Goal: Transaction & Acquisition: Purchase product/service

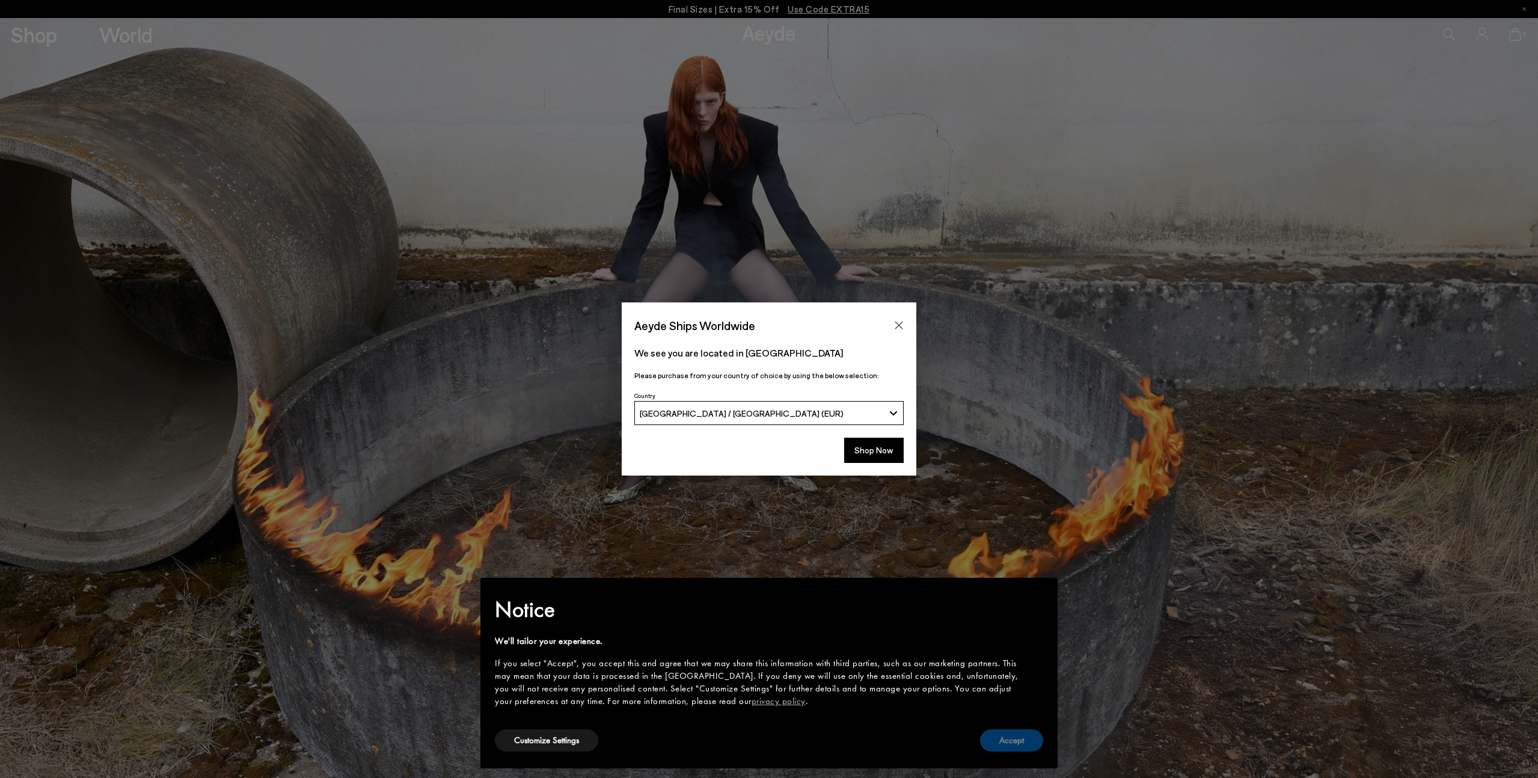
click at [1025, 735] on button "Accept" at bounding box center [1011, 740] width 63 height 22
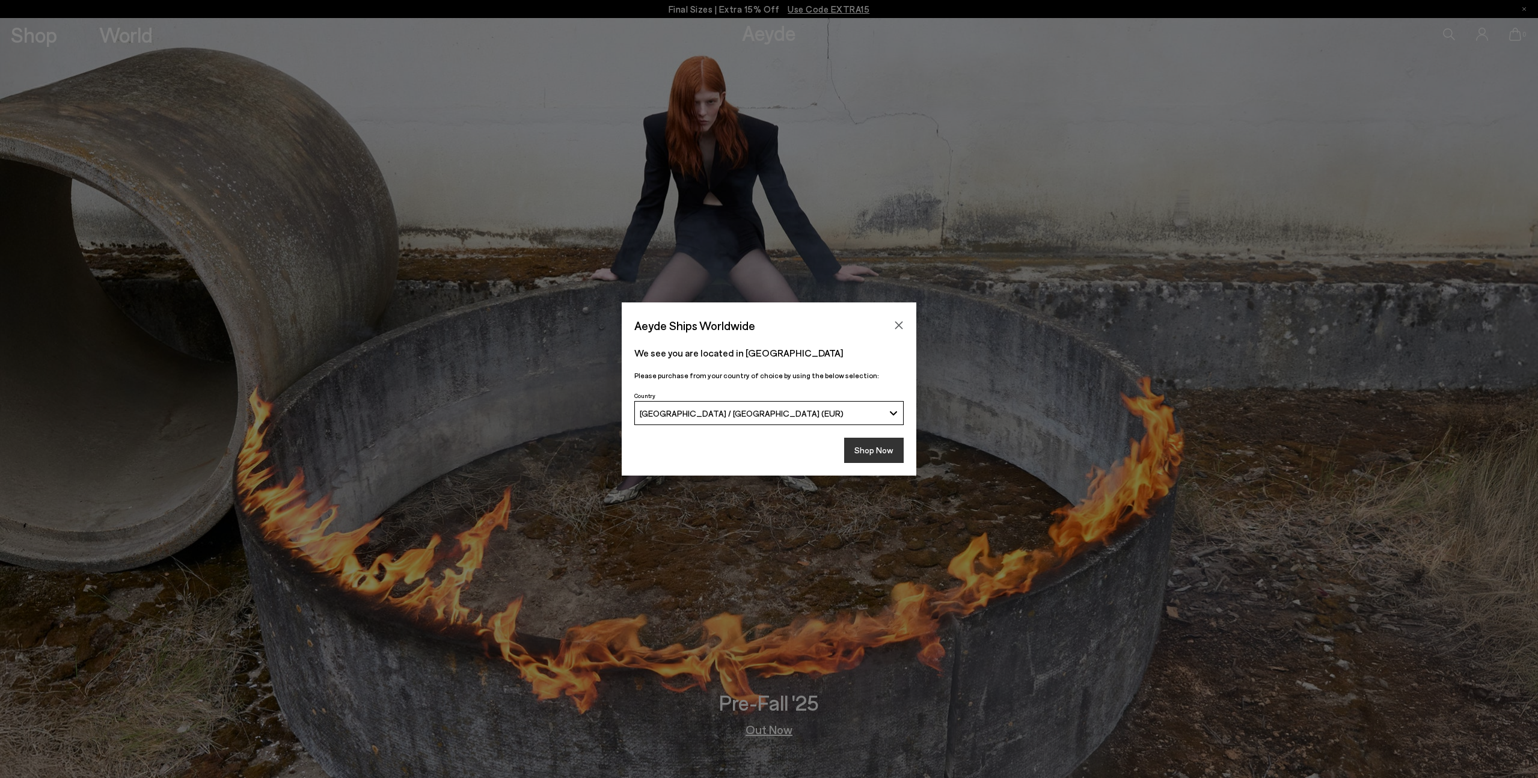
click at [875, 456] on button "Shop Now" at bounding box center [874, 450] width 60 height 25
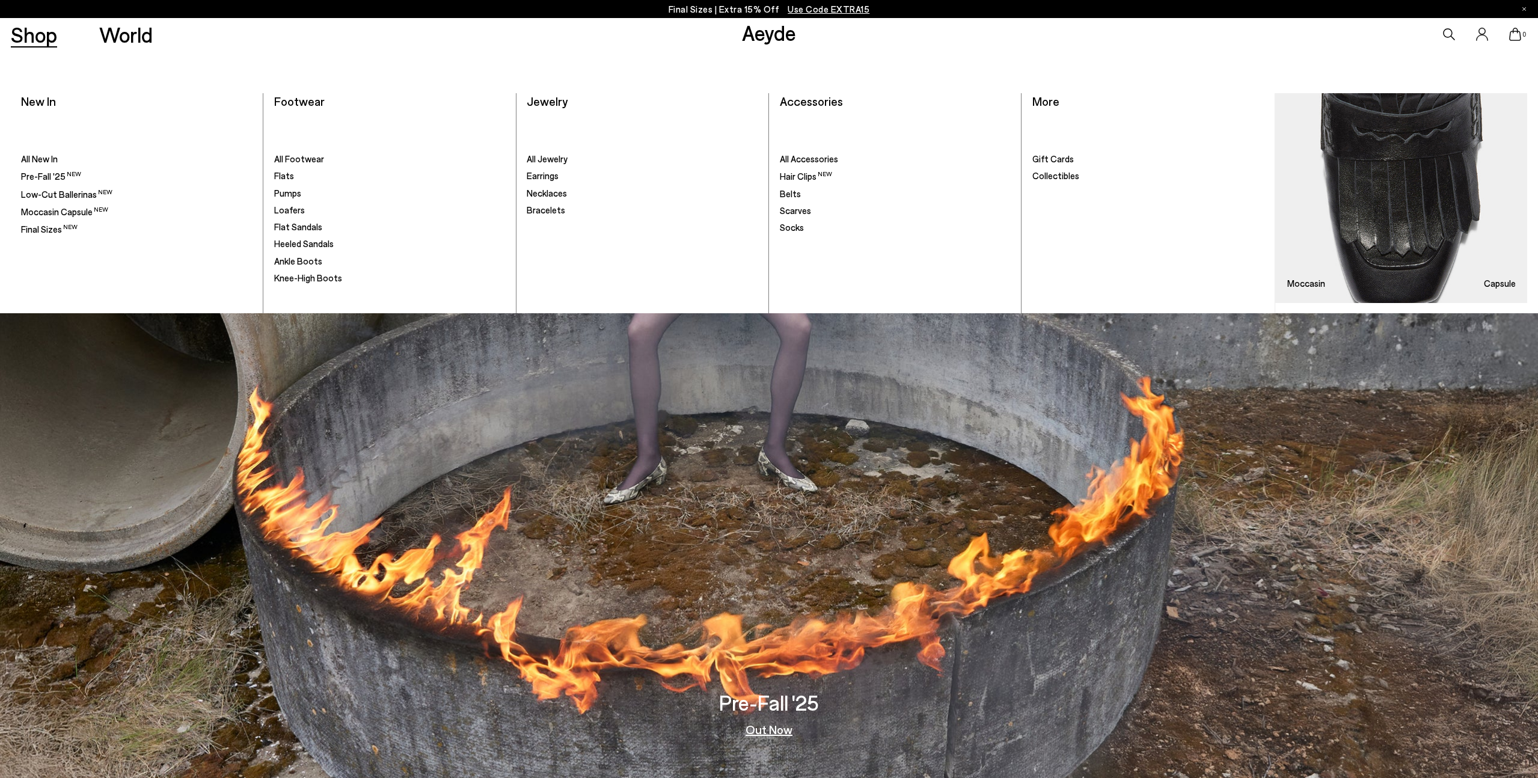
click at [50, 39] on link "Shop" at bounding box center [34, 34] width 46 height 21
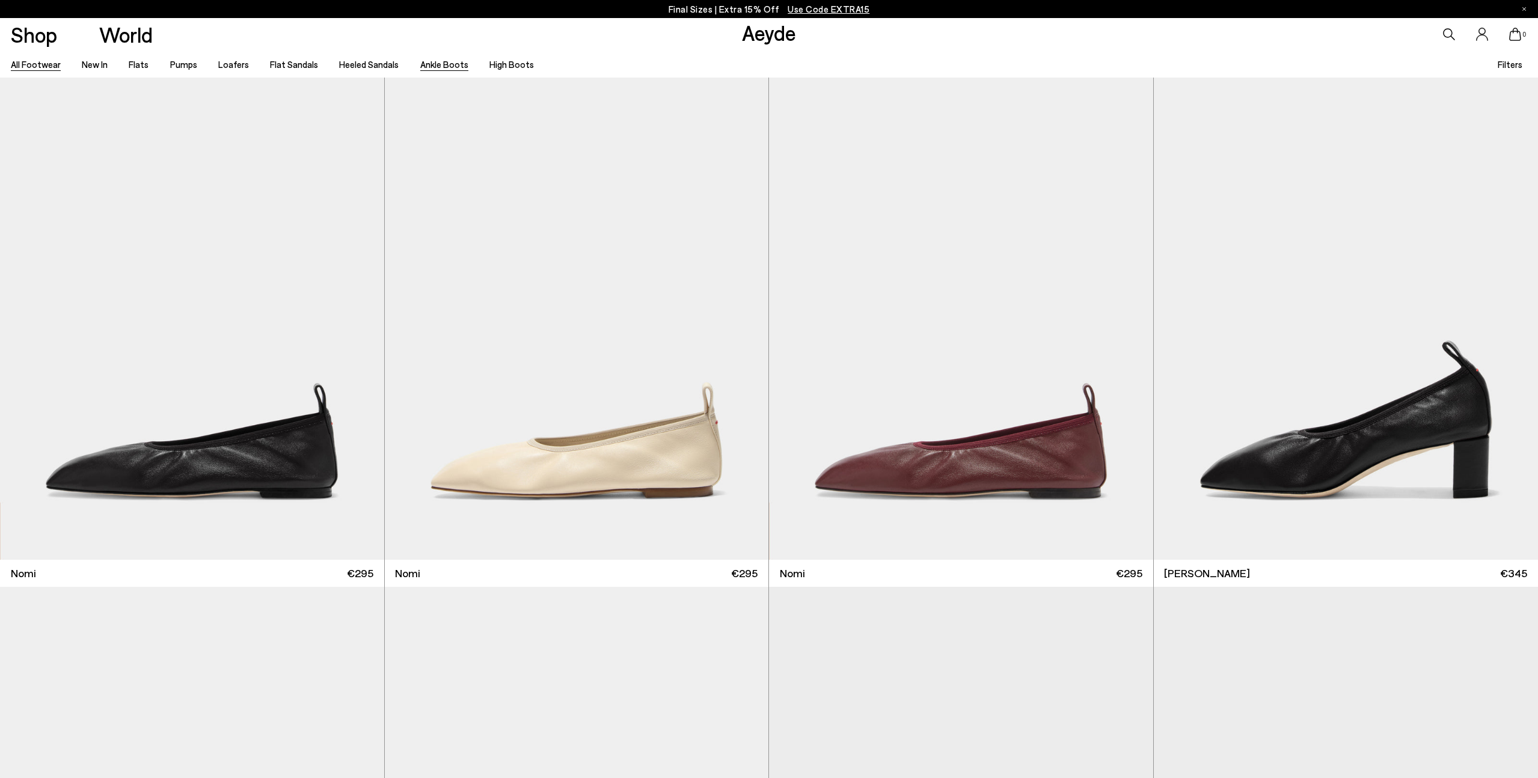
click at [441, 64] on link "Ankle Boots" at bounding box center [444, 64] width 48 height 11
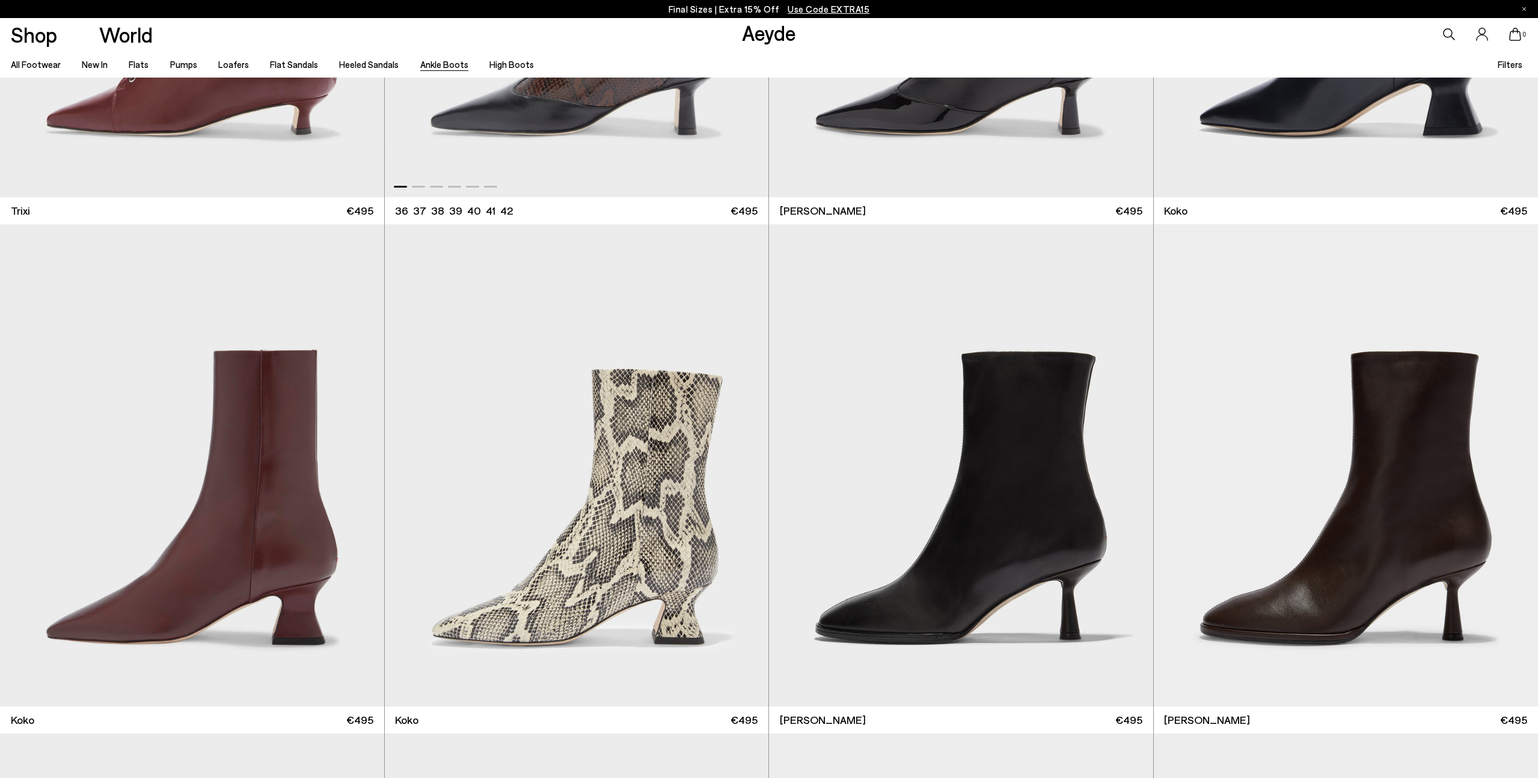
scroll to position [872, 0]
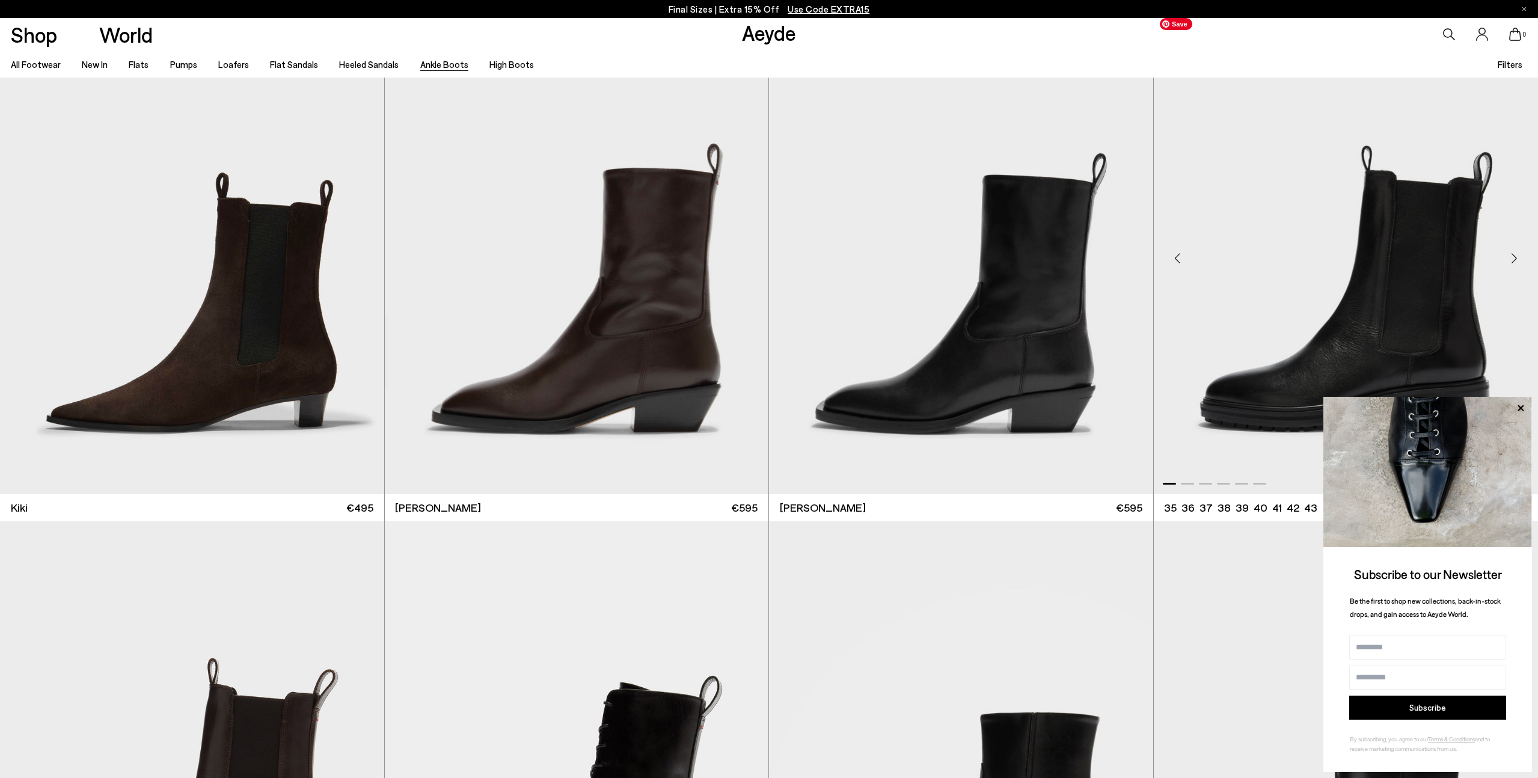
scroll to position [3121, 0]
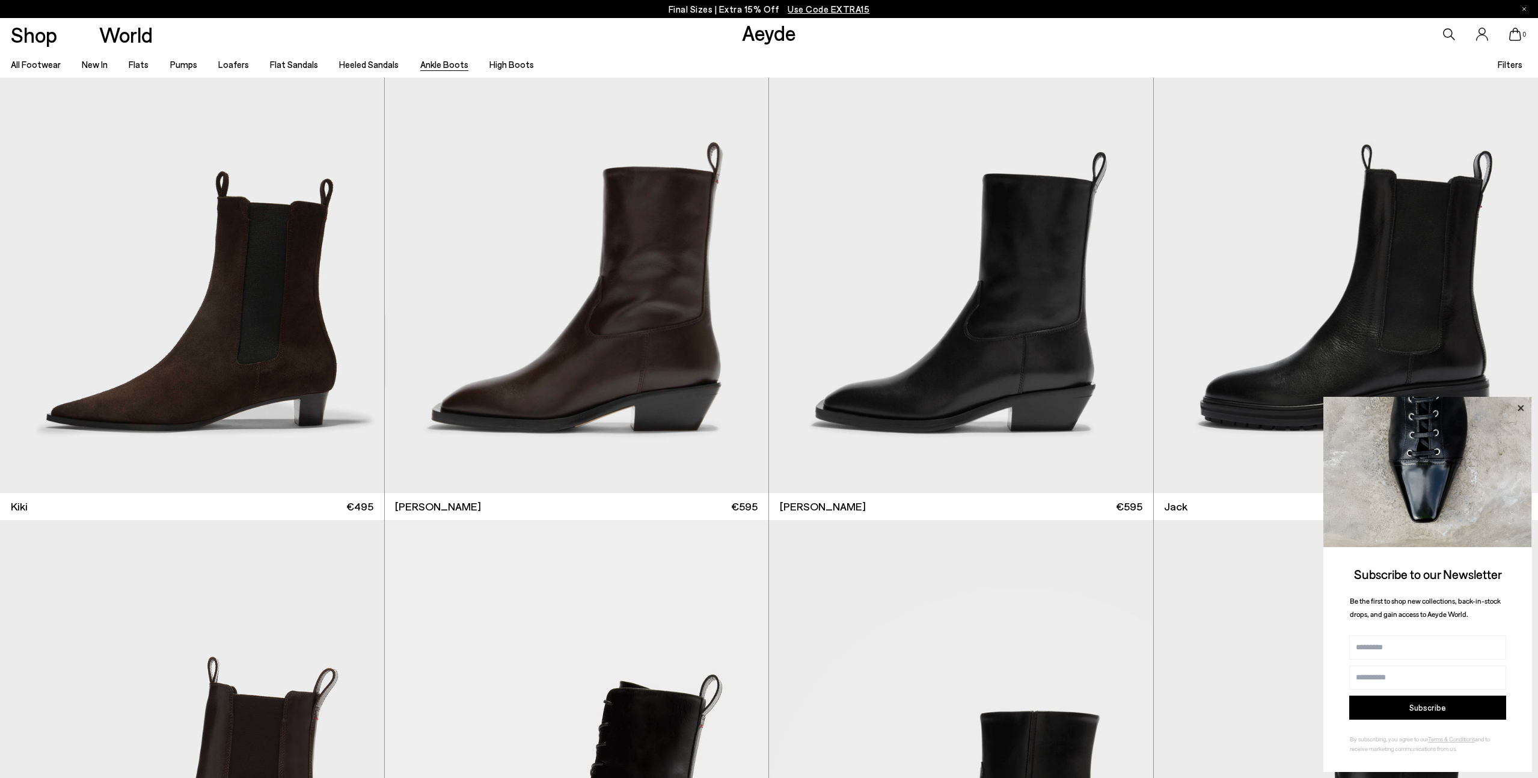
click at [1520, 408] on icon at bounding box center [1520, 408] width 6 height 6
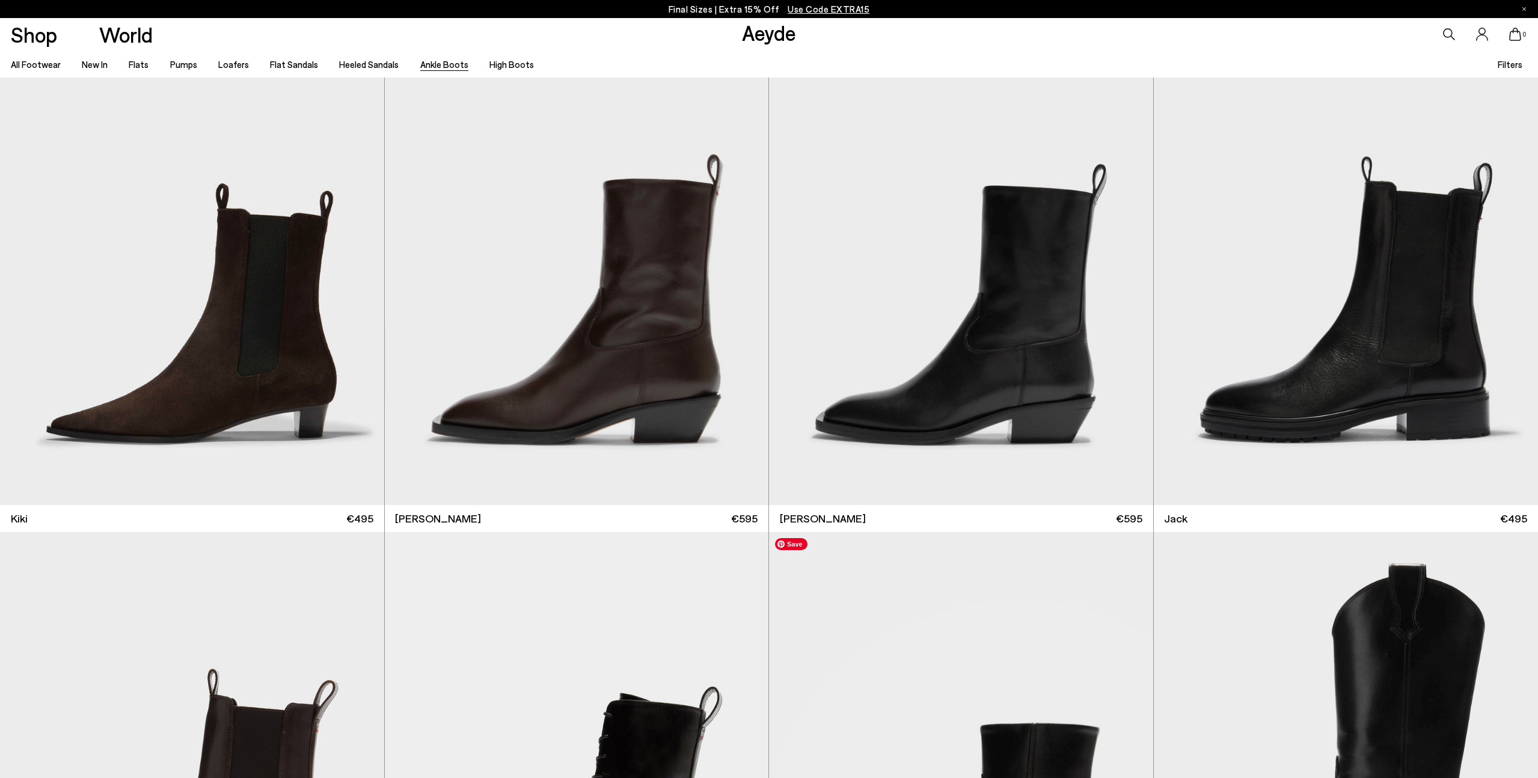
scroll to position [3081, 0]
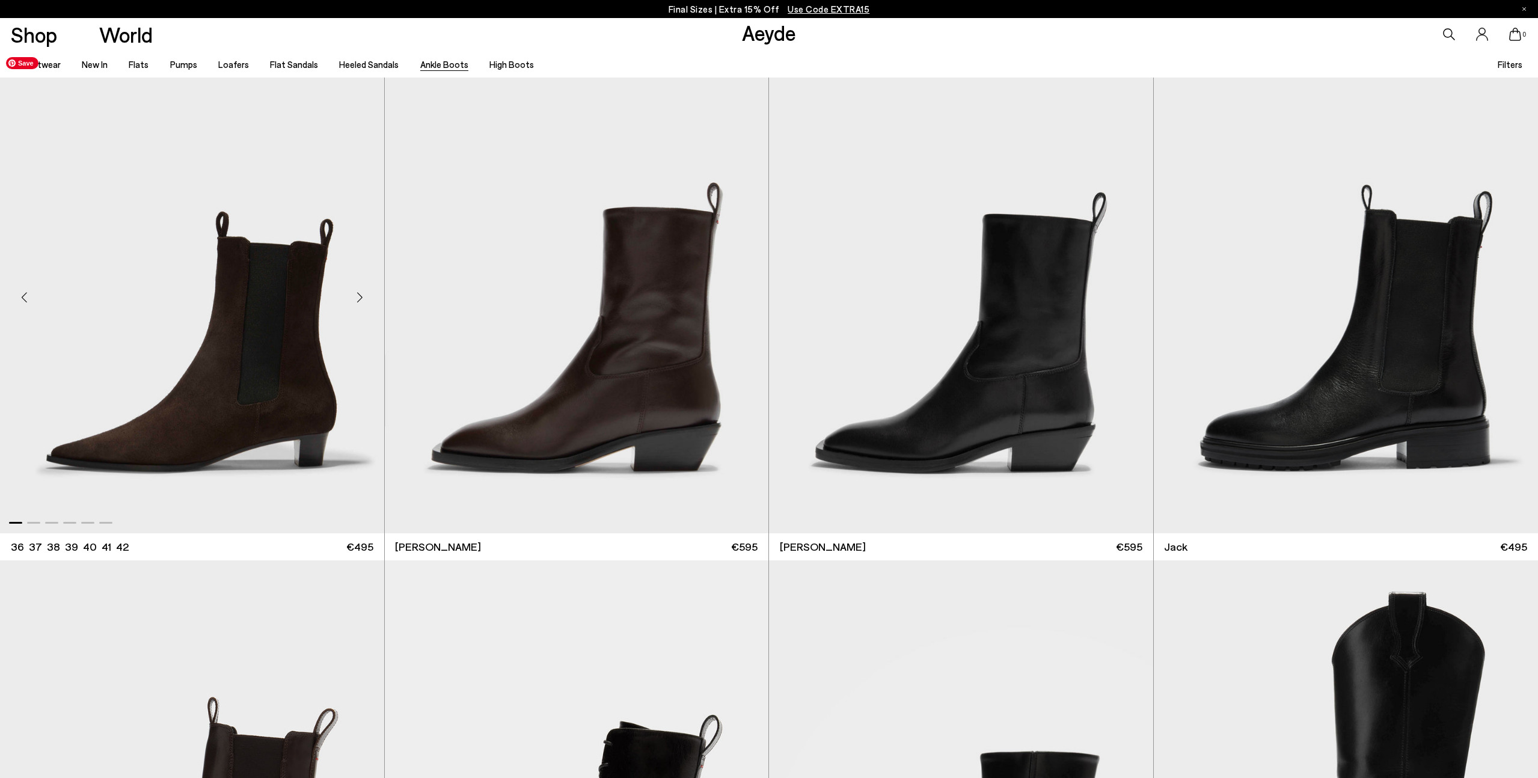
click at [200, 378] on img "1 / 6" at bounding box center [192, 292] width 384 height 482
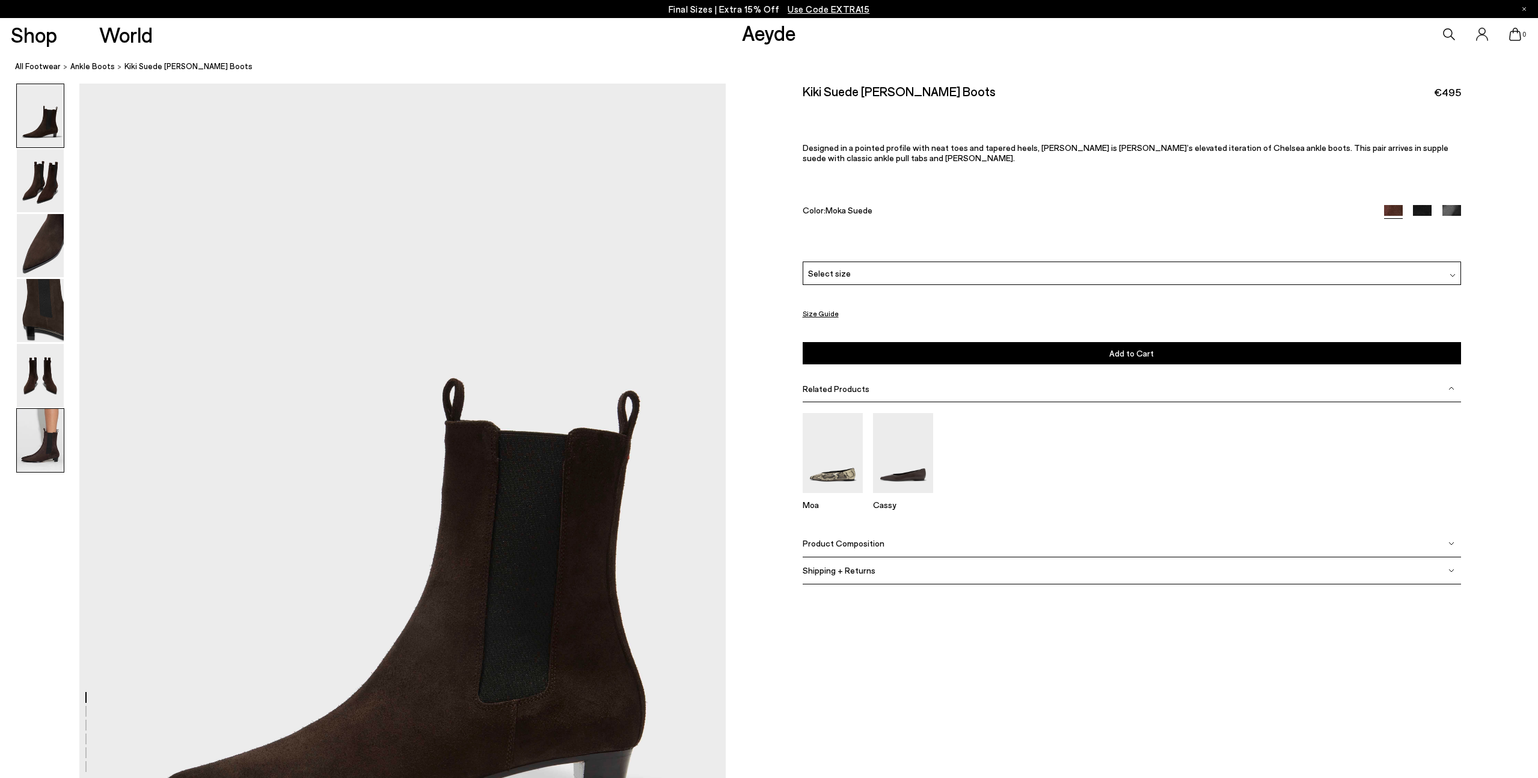
click at [43, 446] on img at bounding box center [40, 440] width 47 height 63
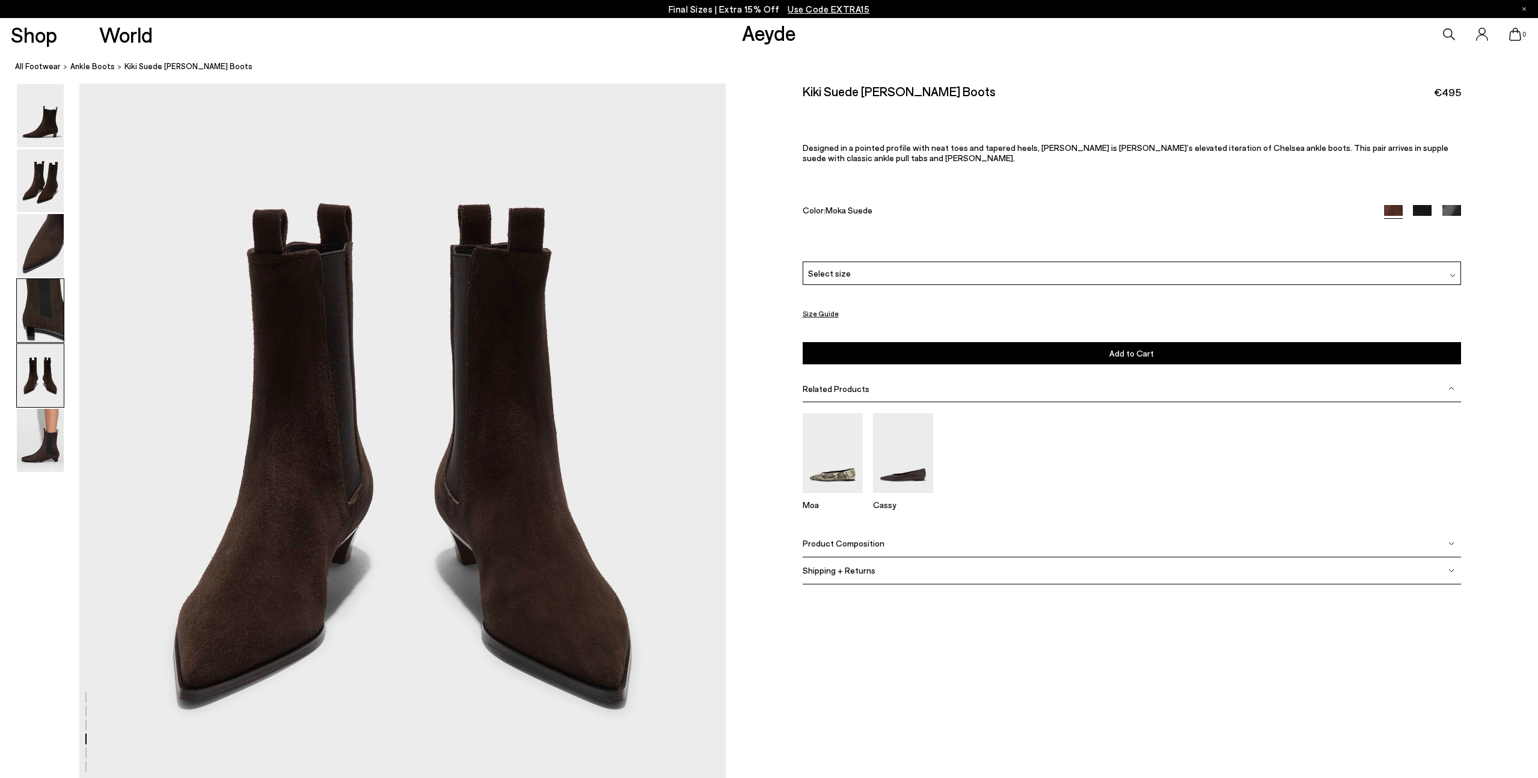
click at [47, 384] on img at bounding box center [40, 375] width 47 height 63
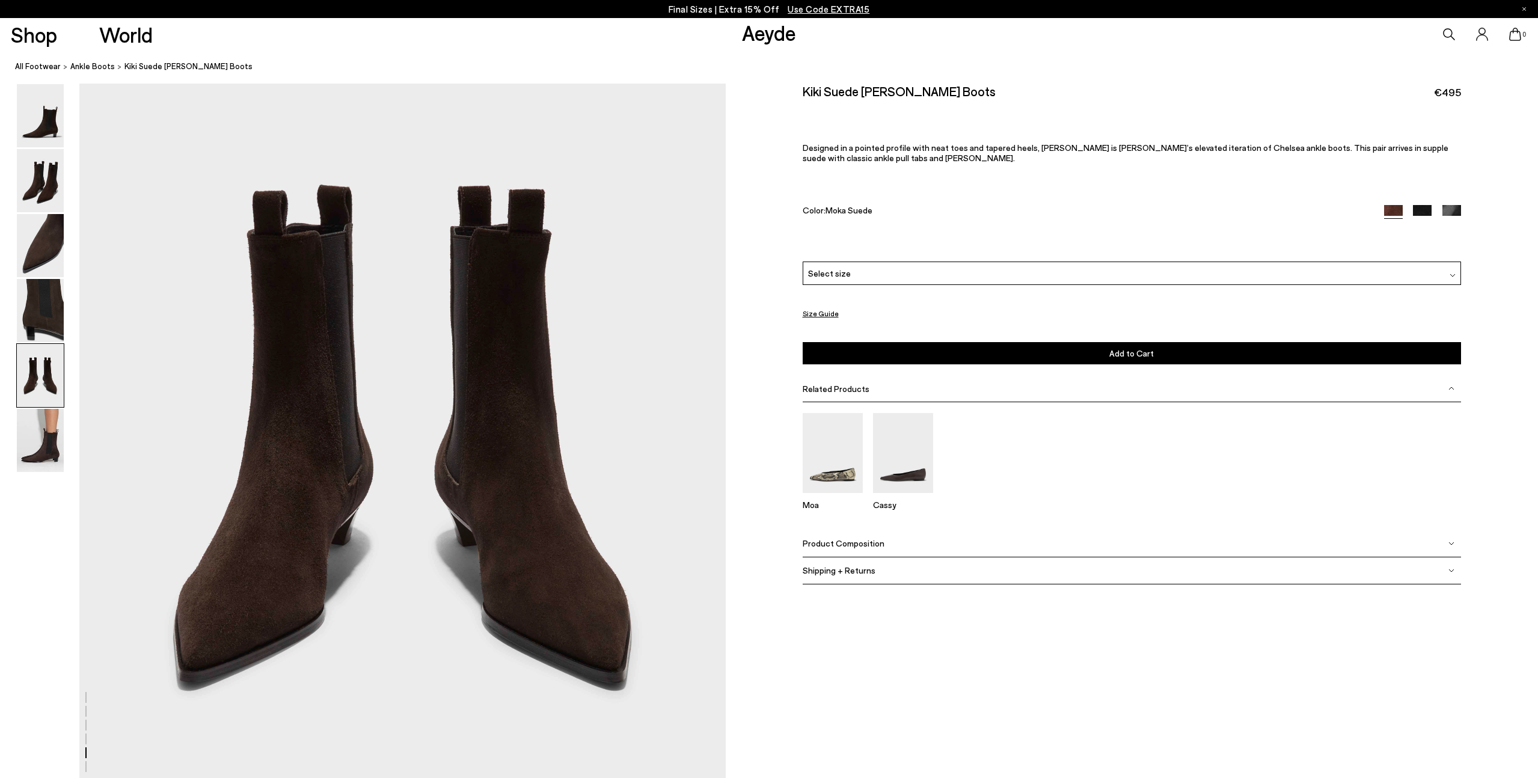
scroll to position [3454, 0]
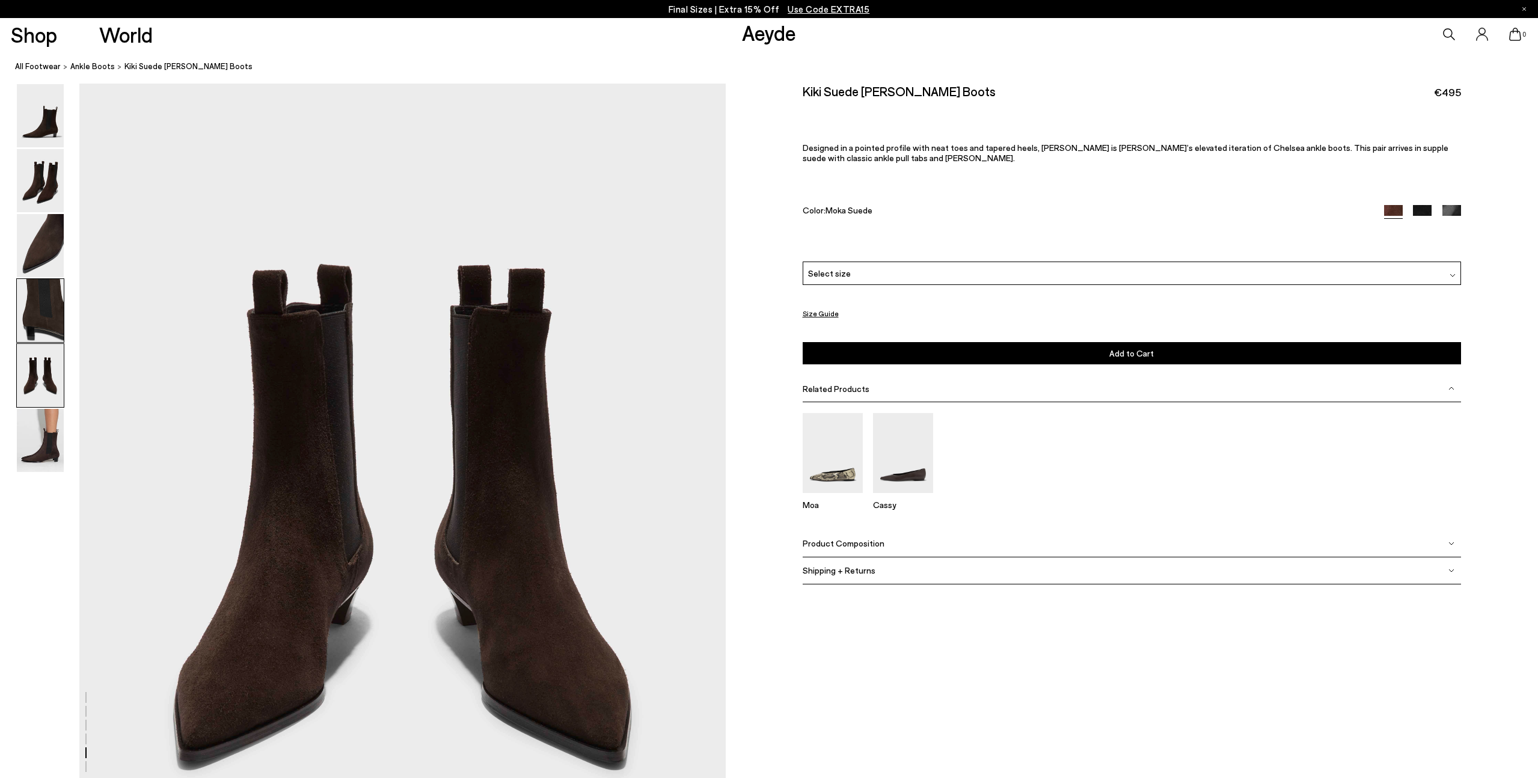
click at [37, 301] on img at bounding box center [40, 310] width 47 height 63
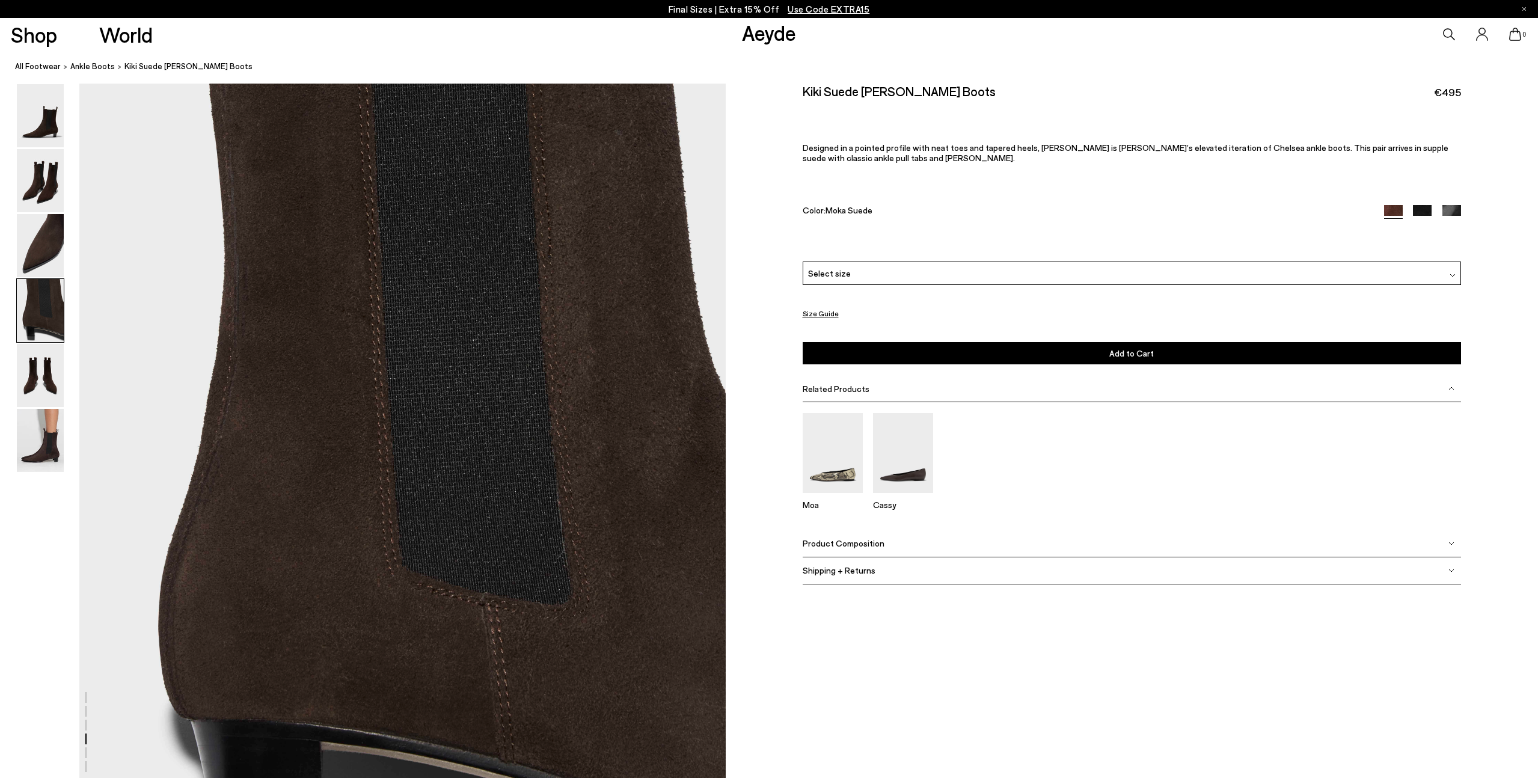
scroll to position [2591, 0]
click at [37, 278] on div at bounding box center [40, 310] width 48 height 64
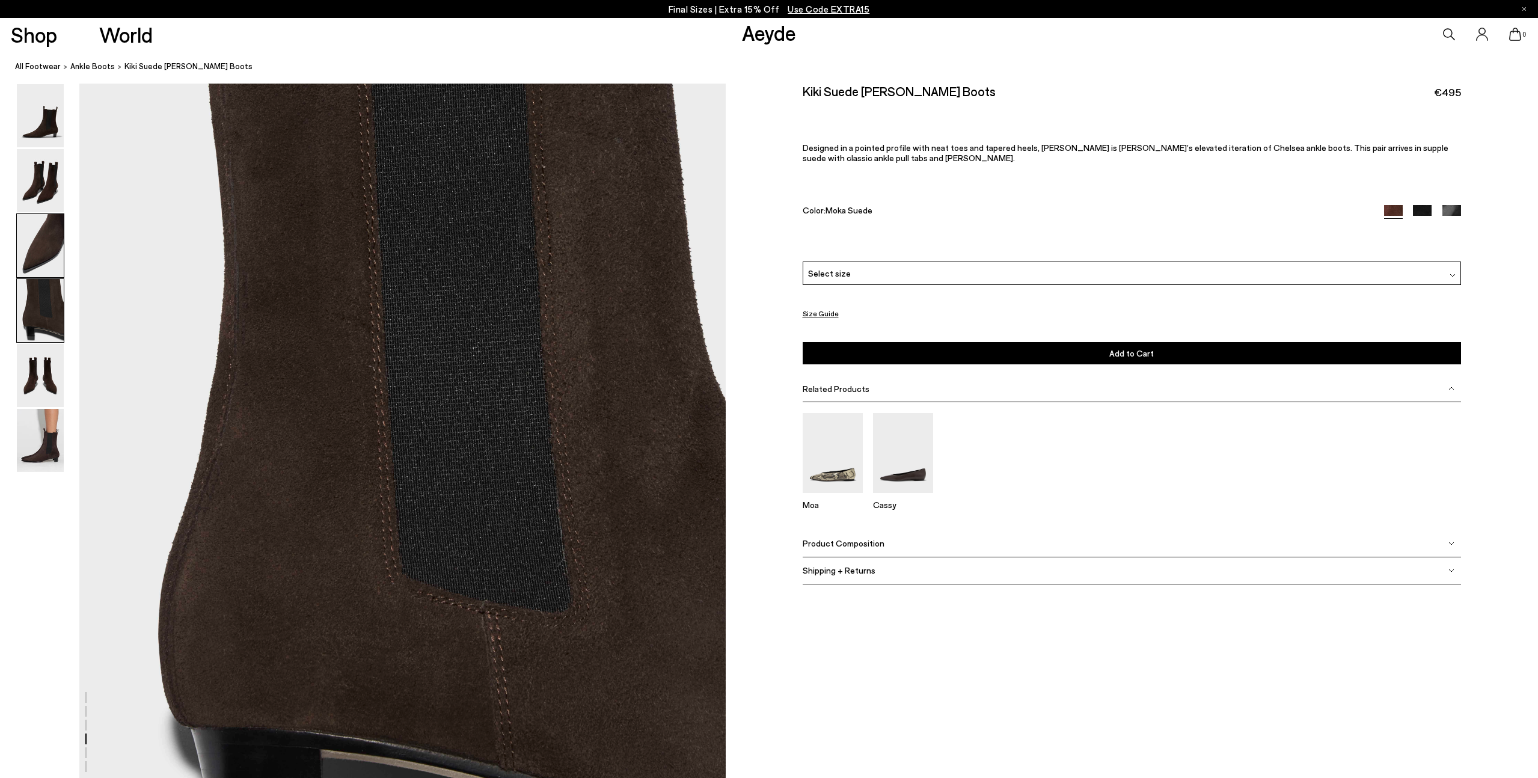
click at [43, 246] on img at bounding box center [40, 245] width 47 height 63
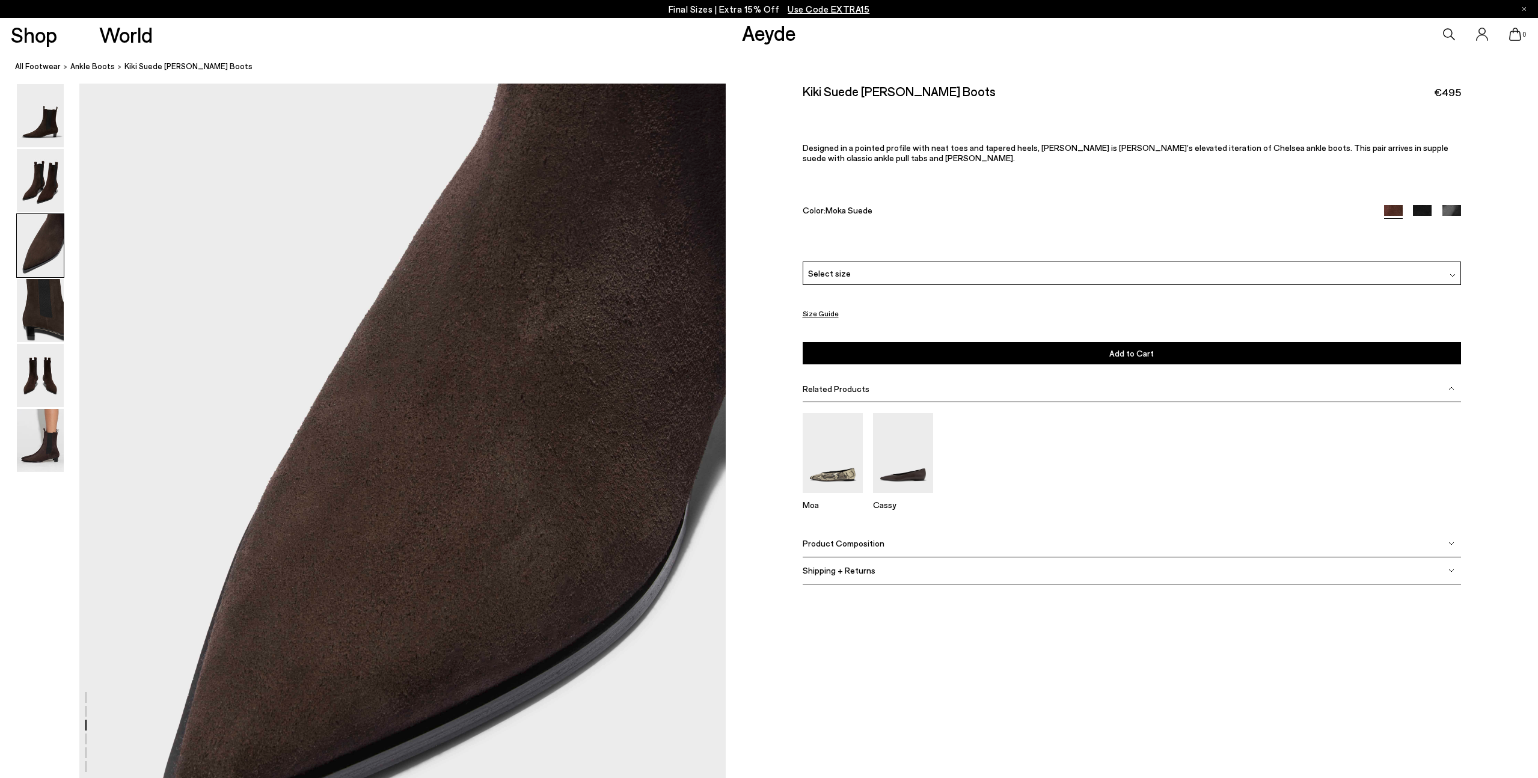
scroll to position [1728, 0]
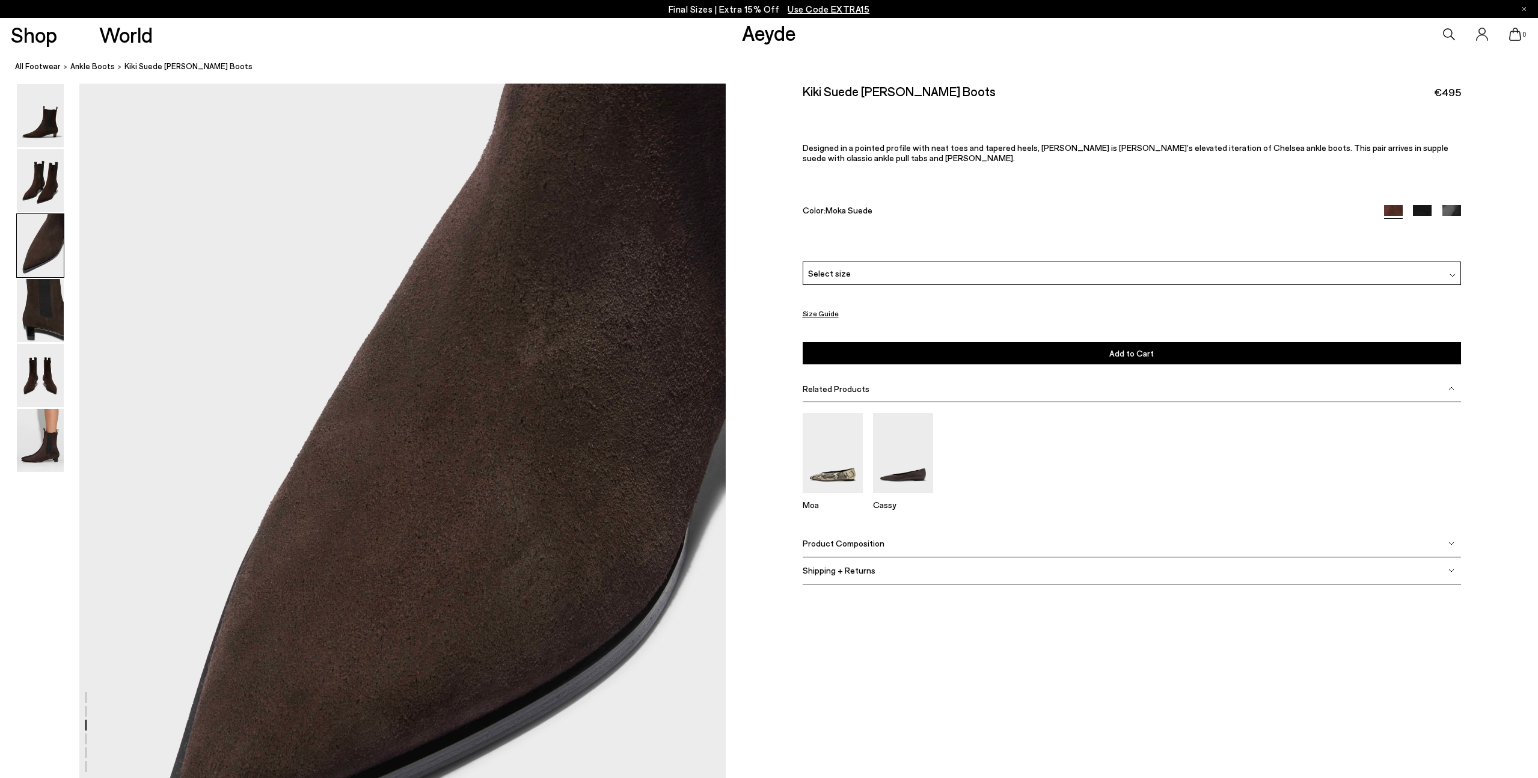
click at [1443, 212] on img at bounding box center [1451, 214] width 19 height 19
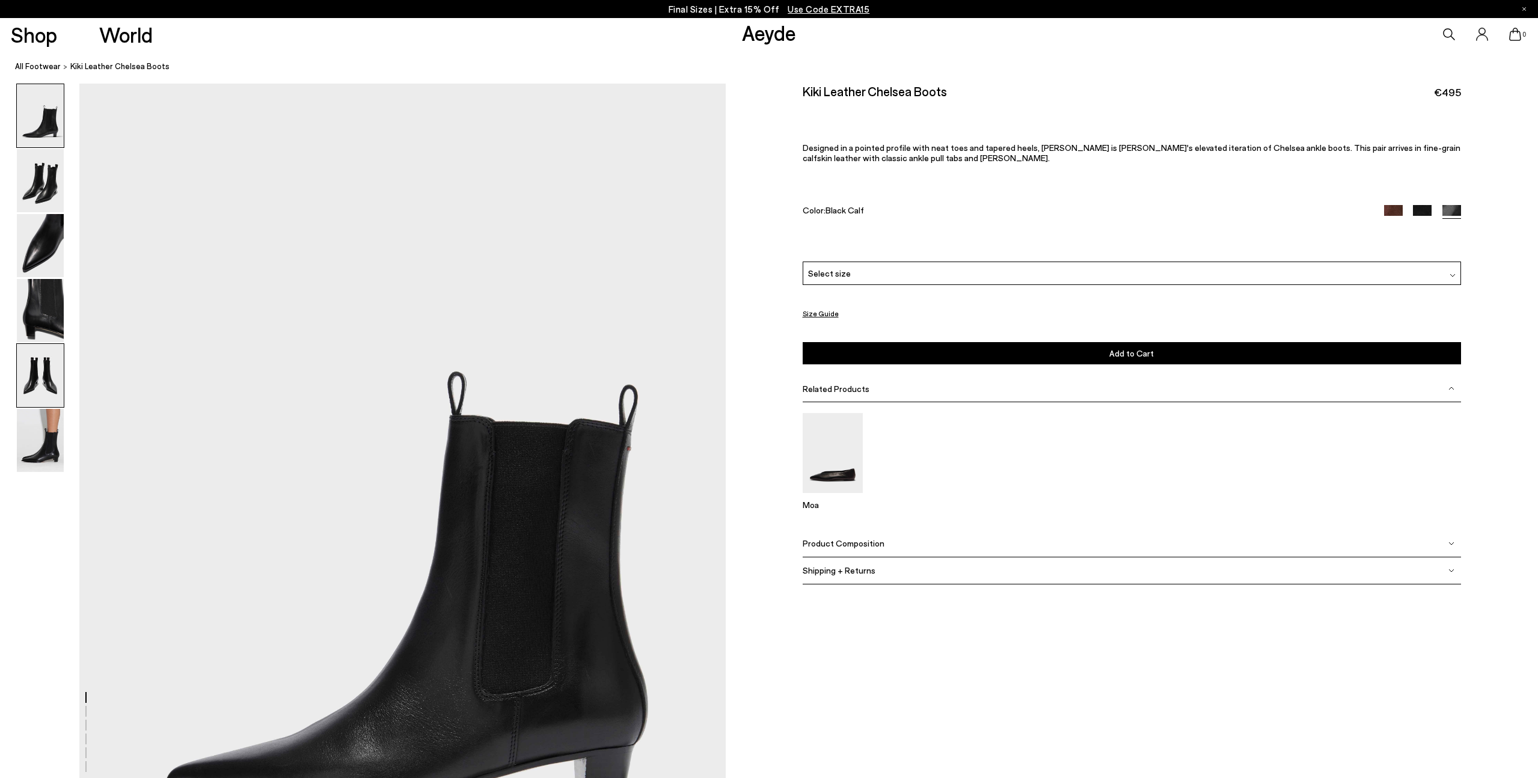
click at [61, 379] on img at bounding box center [40, 375] width 47 height 63
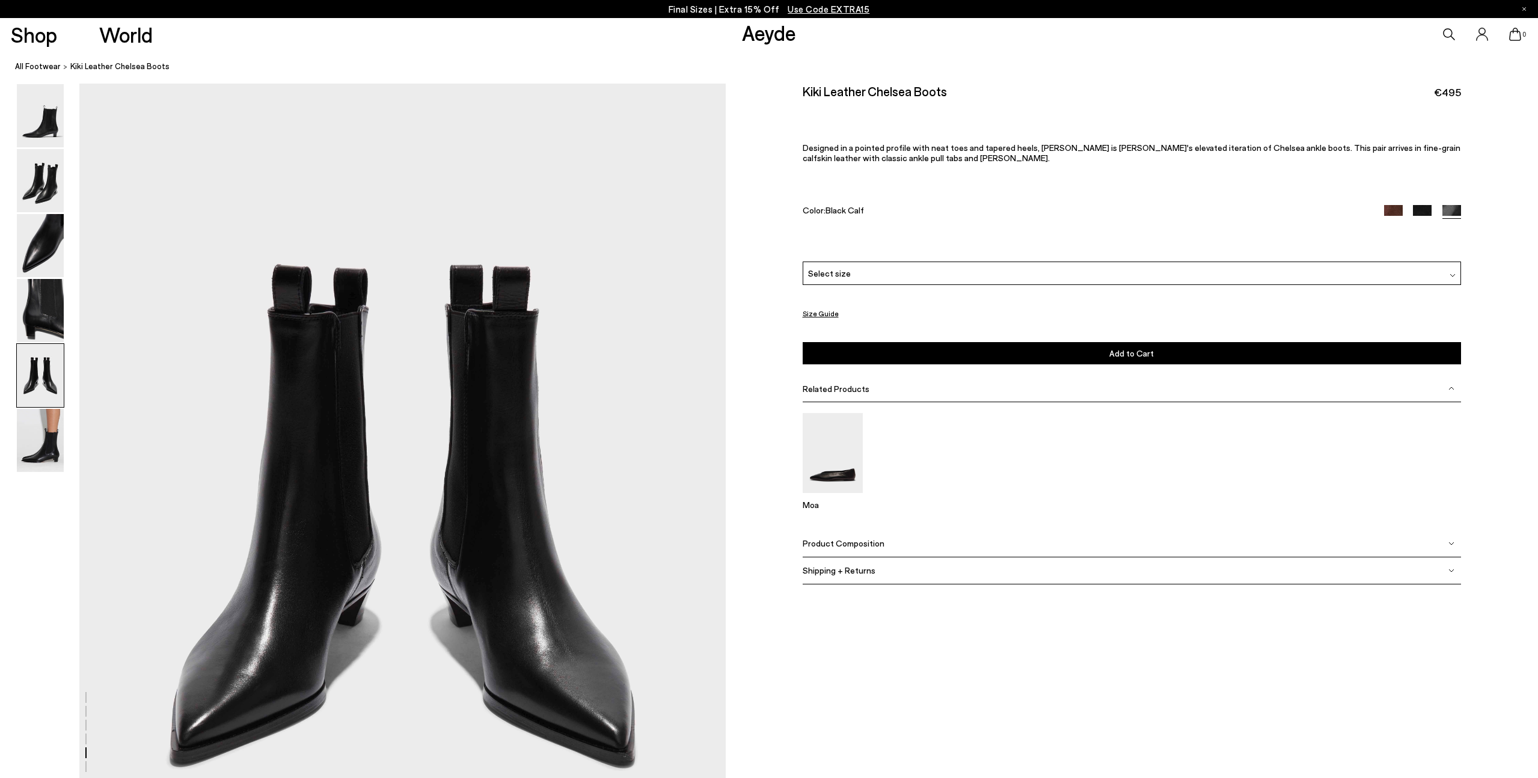
scroll to position [3454, 0]
click at [1426, 214] on img at bounding box center [1422, 214] width 19 height 19
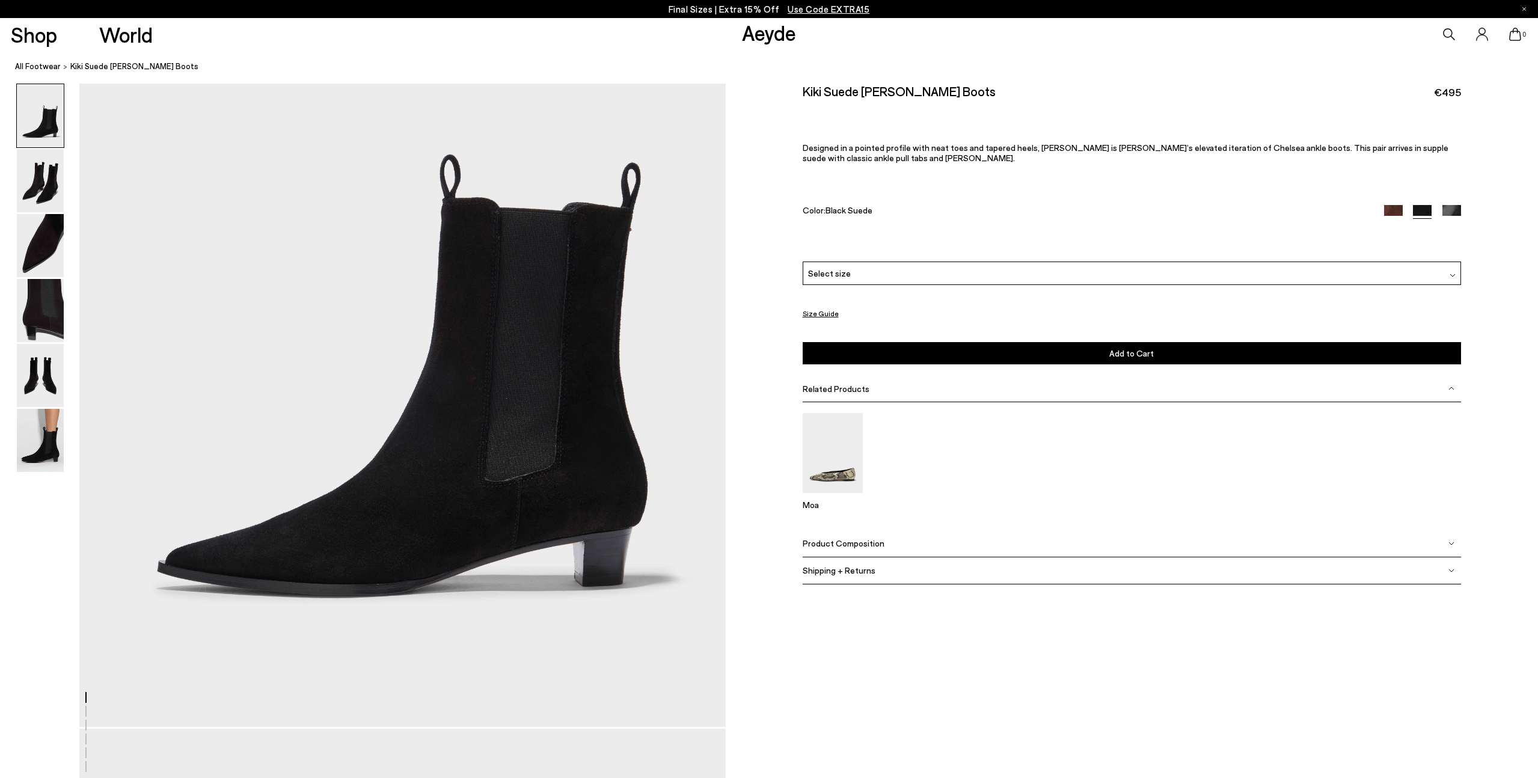
scroll to position [219, 0]
click at [1402, 211] on img at bounding box center [1393, 214] width 19 height 19
